Goal: Navigation & Orientation: Find specific page/section

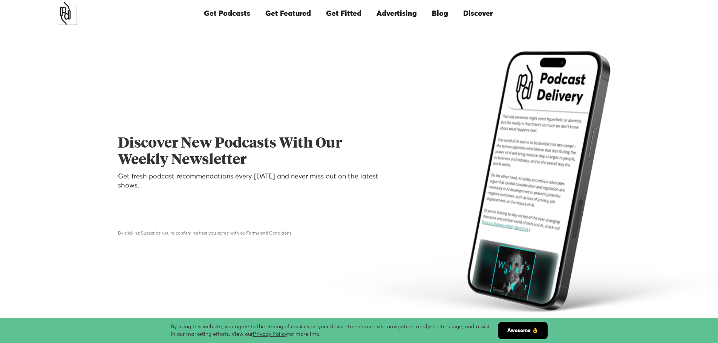
click at [296, 15] on link "Get Featured" at bounding box center [288, 14] width 61 height 26
click at [71, 14] on img "home" at bounding box center [65, 13] width 23 height 23
click at [411, 13] on link "Advertising" at bounding box center [396, 14] width 55 height 26
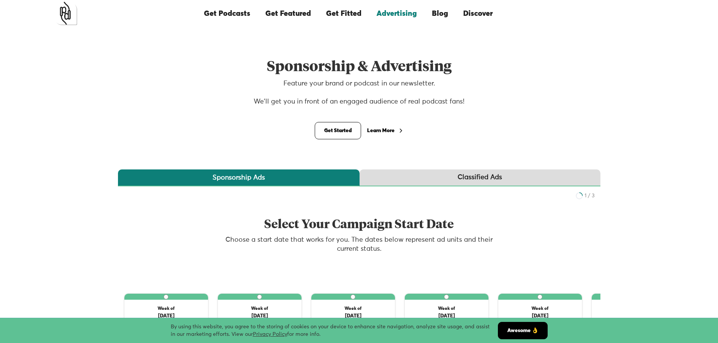
click at [503, 175] on link "Classified Ads" at bounding box center [480, 178] width 241 height 17
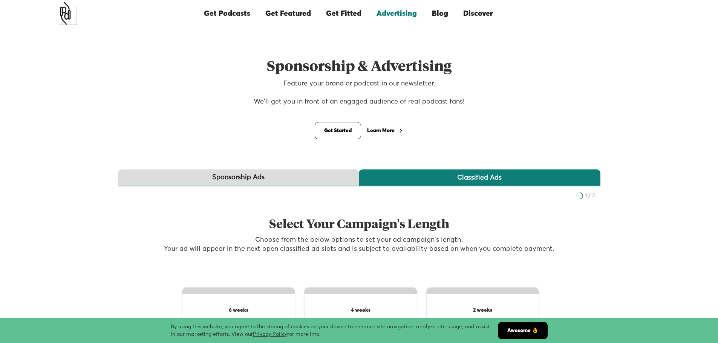
scroll to position [113, 0]
